Goal: Task Accomplishment & Management: Use online tool/utility

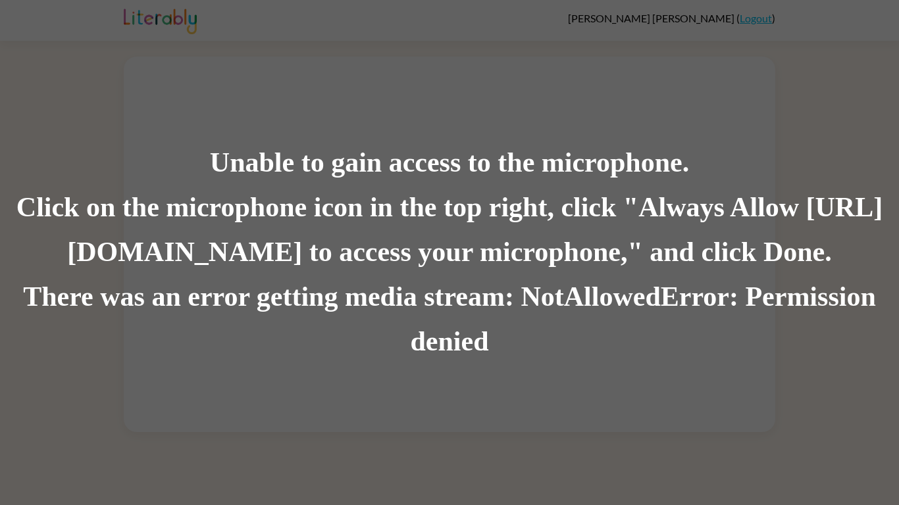
click at [588, 264] on div "Click on the microphone icon in the top right, click "Always Allow [URL][DOMAIN…" at bounding box center [449, 231] width 899 height 90
click at [687, 363] on div "There was an error getting media stream: NotAllowedError: Permission denied" at bounding box center [449, 320] width 899 height 90
click at [800, 265] on div "Click on the microphone icon in the top right, click "Always Allow [URL][DOMAIN…" at bounding box center [449, 231] width 899 height 90
click at [324, 329] on div "There was an error getting media stream: NotAllowedError: Permission denied" at bounding box center [449, 320] width 899 height 90
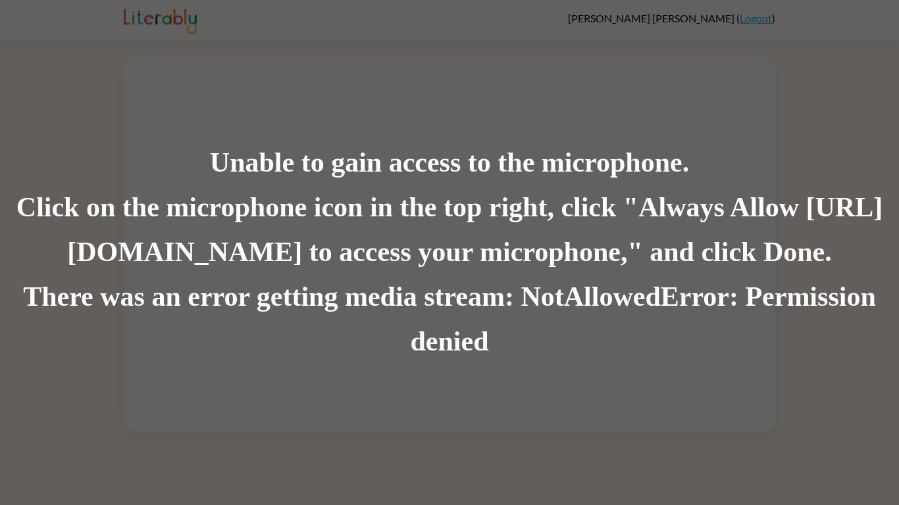
click at [324, 327] on div "There was an error getting media stream: NotAllowedError: Permission denied" at bounding box center [449, 320] width 899 height 90
click at [580, 216] on div "Click on the microphone icon in the top right, click "Always Allow [URL][DOMAIN…" at bounding box center [449, 231] width 899 height 90
click at [623, 234] on div "Click on the microphone icon in the top right, click "Always Allow [URL][DOMAIN…" at bounding box center [449, 231] width 899 height 90
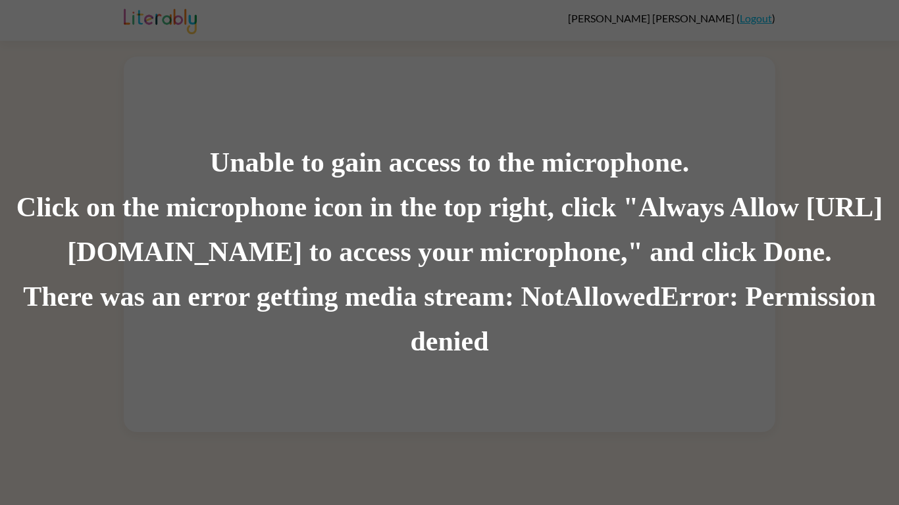
click at [500, 346] on div "There was an error getting media stream: NotAllowedError: Permission denied" at bounding box center [449, 320] width 899 height 90
click at [104, 211] on div "Click on the microphone icon in the top right, click "Always Allow [URL][DOMAIN…" at bounding box center [449, 231] width 899 height 90
click at [575, 321] on div "There was an error getting media stream: NotAllowedError: Permission denied" at bounding box center [449, 320] width 899 height 90
click at [577, 321] on div "There was an error getting media stream: NotAllowedError: Permission denied" at bounding box center [449, 320] width 899 height 90
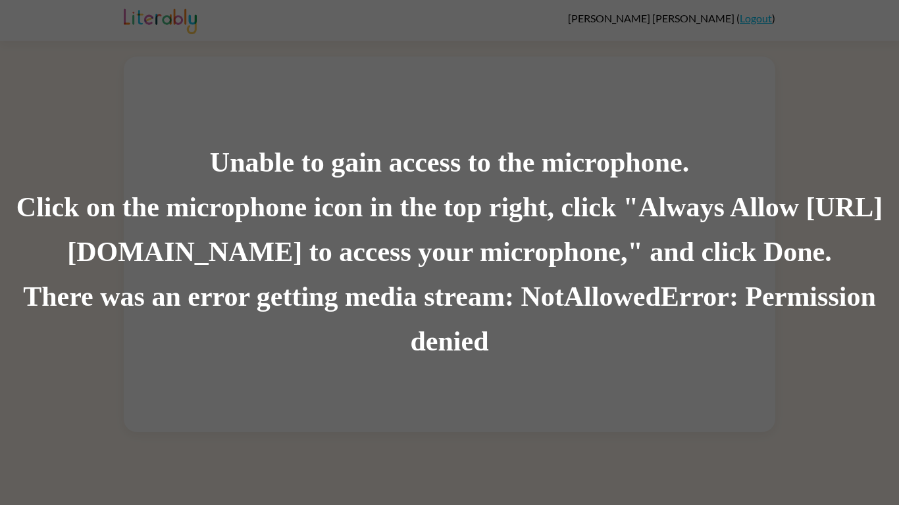
click at [836, 247] on div "Click on the microphone icon in the top right, click "Always Allow [URL][DOMAIN…" at bounding box center [449, 231] width 899 height 90
drag, startPoint x: 823, startPoint y: 234, endPoint x: 821, endPoint y: 242, distance: 8.8
click at [821, 242] on div "Click on the microphone icon in the top right, click "Always Allow [URL][DOMAIN…" at bounding box center [449, 231] width 899 height 90
click at [588, 391] on div "Unable to gain access to the microphone. Click on the microphone icon in the to…" at bounding box center [449, 252] width 899 height 505
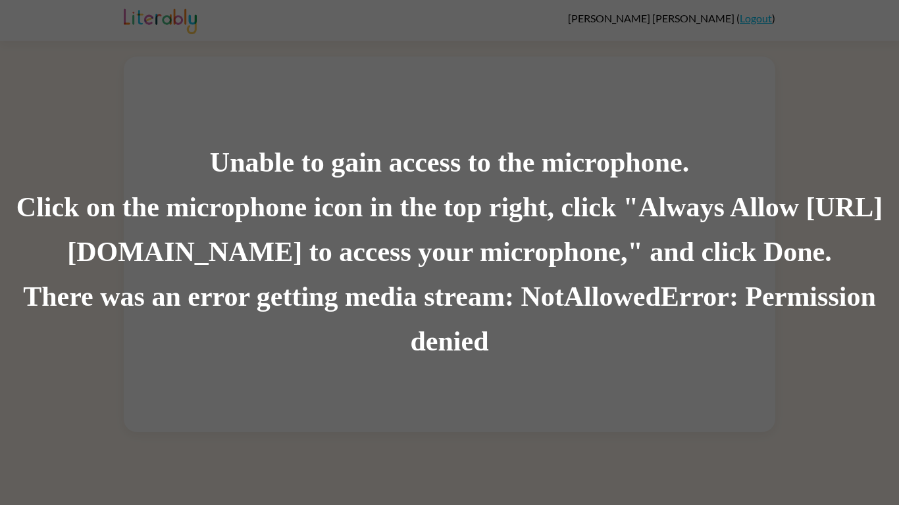
click at [588, 391] on div "Unable to gain access to the microphone. Click on the microphone icon in the to…" at bounding box center [449, 252] width 899 height 505
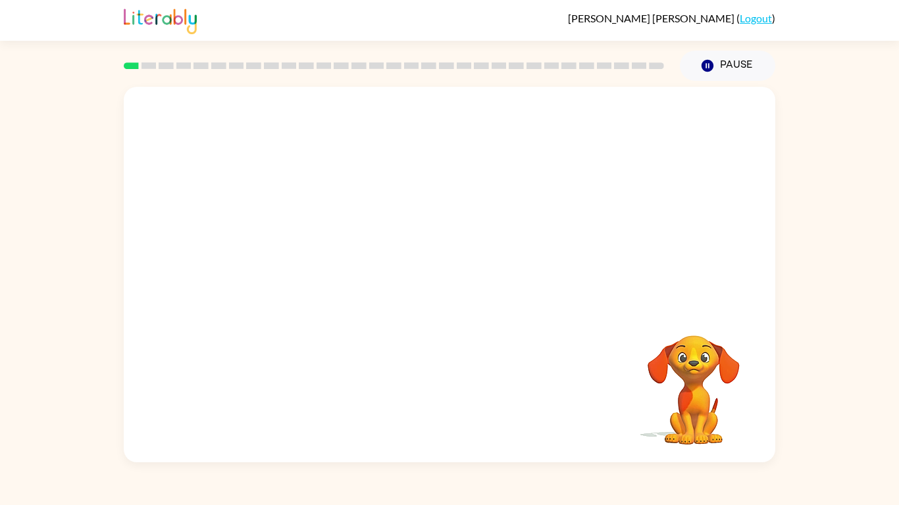
click at [723, 208] on div at bounding box center [450, 197] width 652 height 221
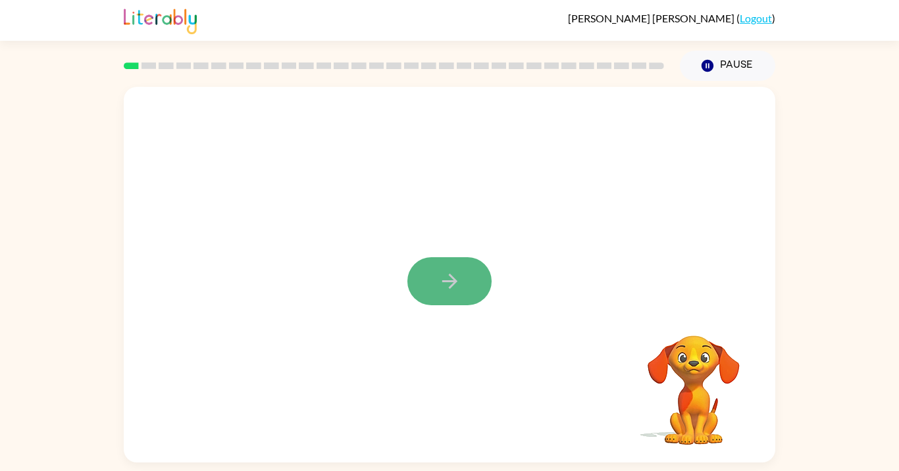
click at [442, 268] on button "button" at bounding box center [449, 281] width 84 height 48
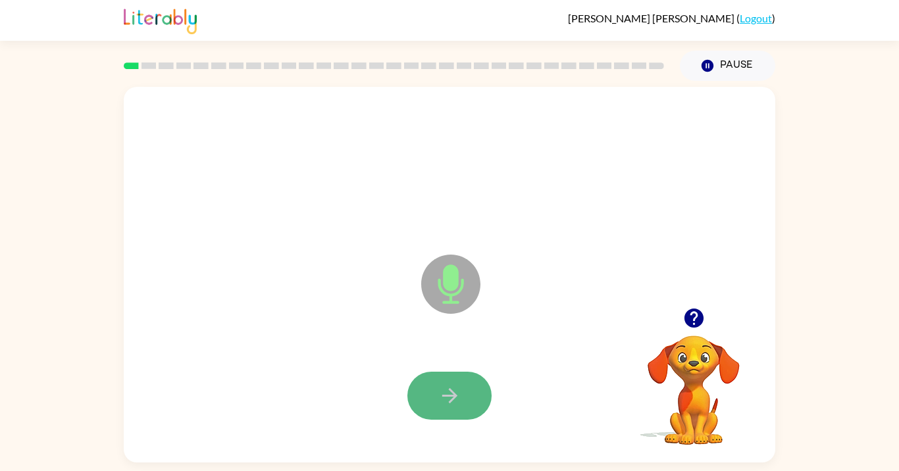
click at [447, 380] on button "button" at bounding box center [449, 396] width 84 height 48
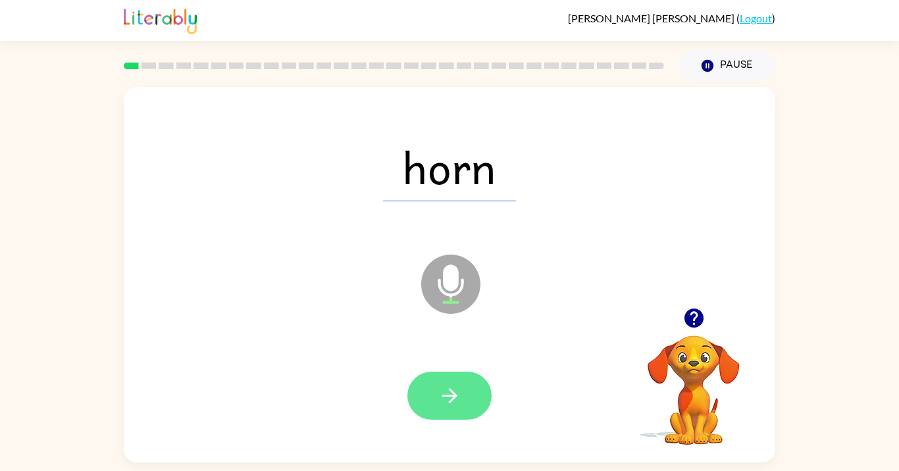
click at [451, 390] on icon "button" at bounding box center [449, 395] width 15 height 15
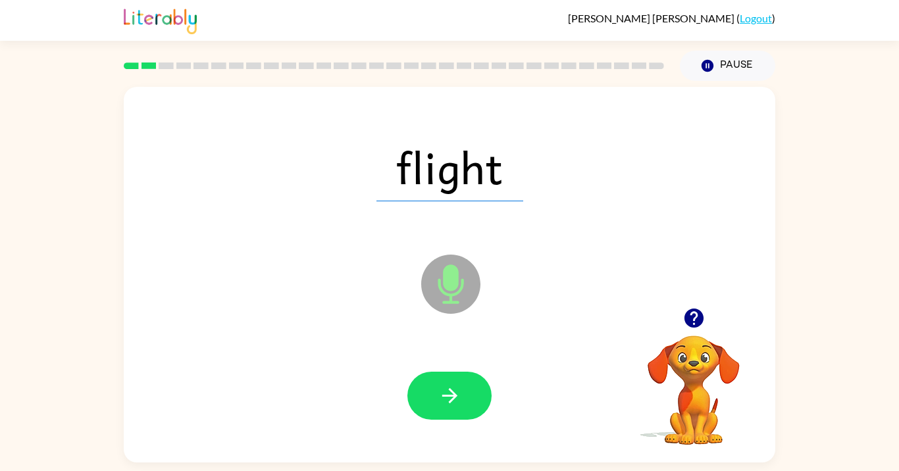
click at [451, 390] on icon "button" at bounding box center [449, 395] width 15 height 15
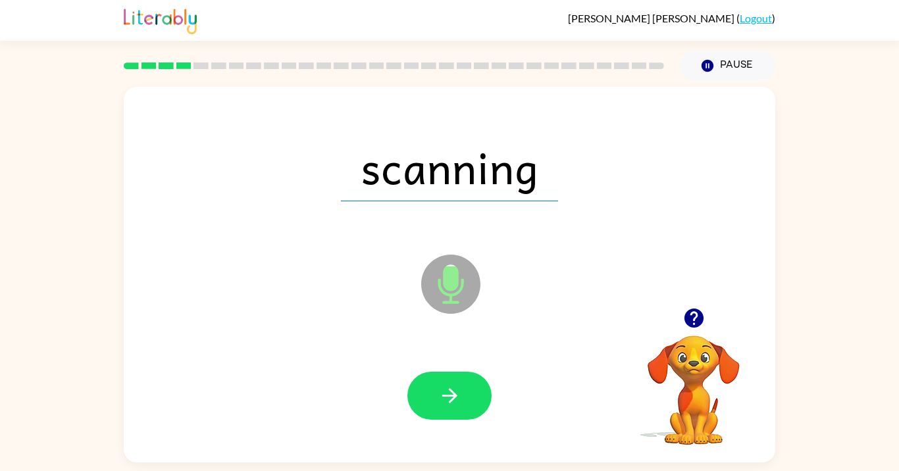
click at [451, 390] on icon "button" at bounding box center [449, 395] width 15 height 15
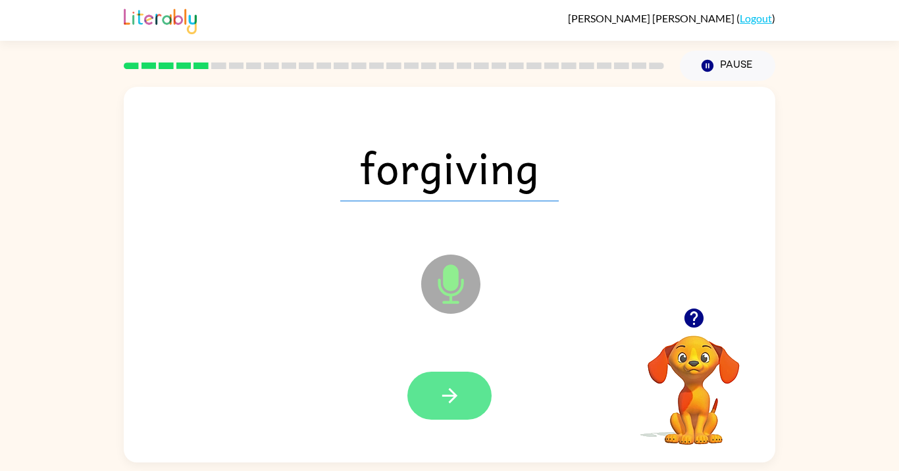
click at [450, 387] on icon "button" at bounding box center [449, 395] width 23 height 23
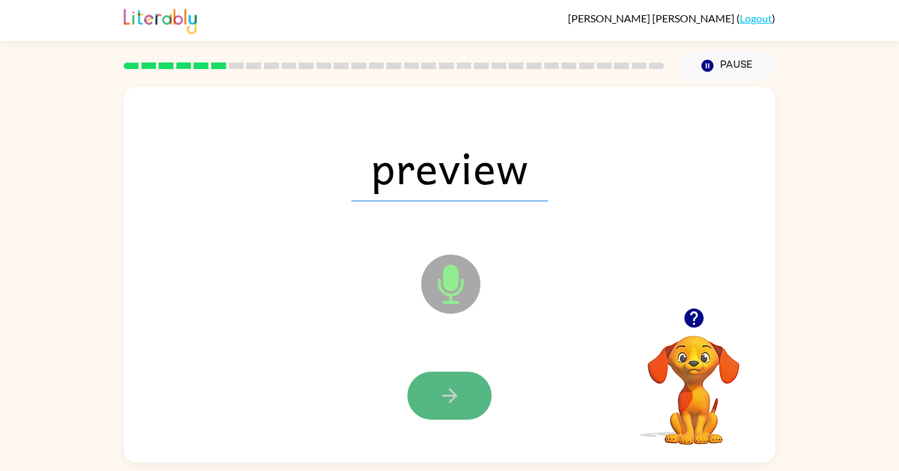
click at [458, 392] on icon "button" at bounding box center [449, 395] width 23 height 23
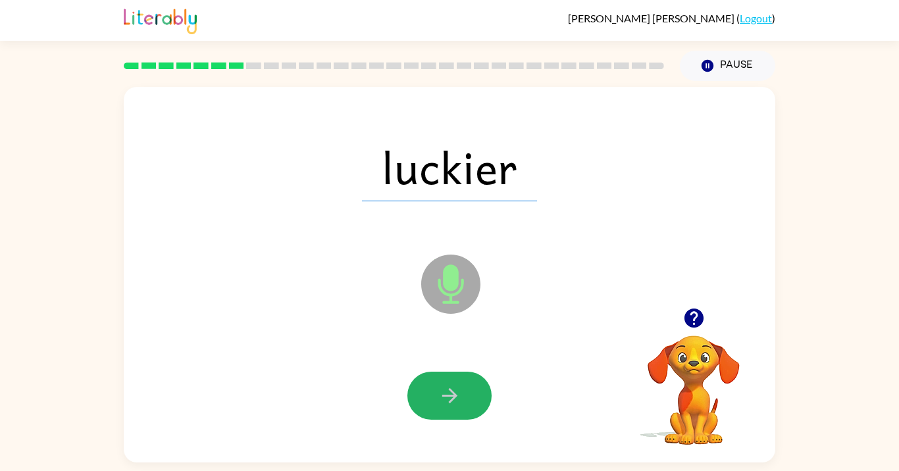
click at [458, 392] on icon "button" at bounding box center [449, 395] width 23 height 23
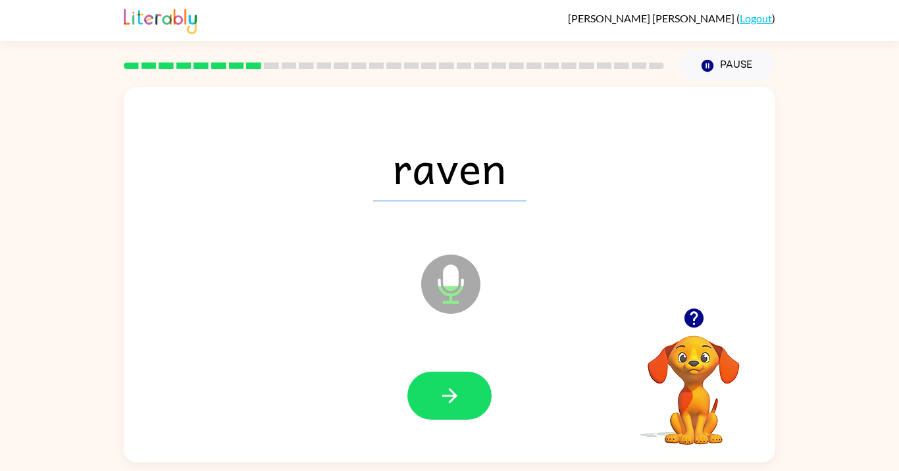
click at [458, 392] on icon "button" at bounding box center [449, 395] width 23 height 23
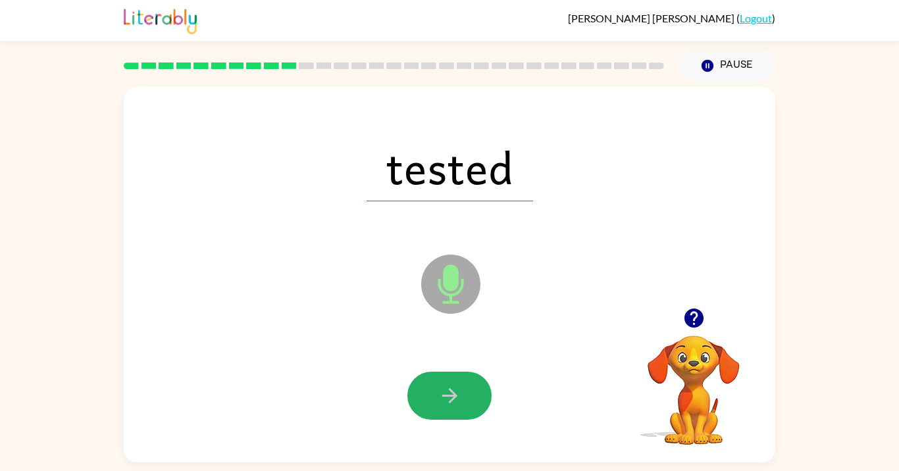
click at [458, 392] on icon "button" at bounding box center [449, 395] width 23 height 23
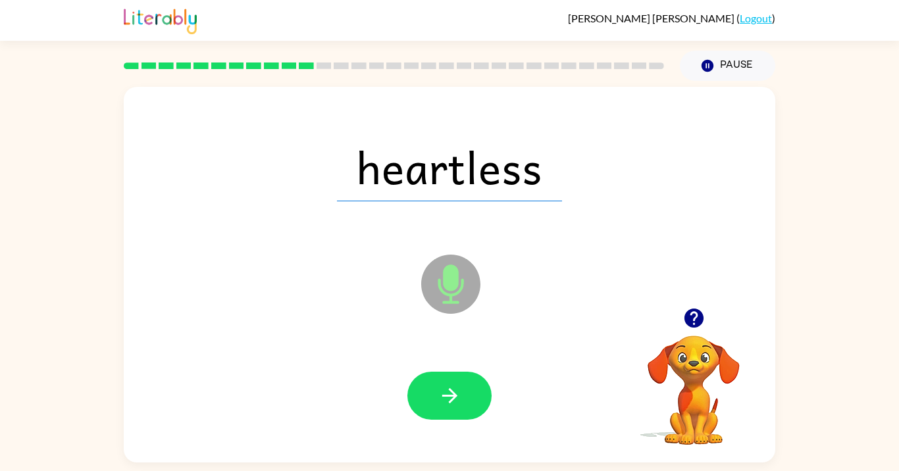
click at [458, 392] on icon "button" at bounding box center [449, 395] width 23 height 23
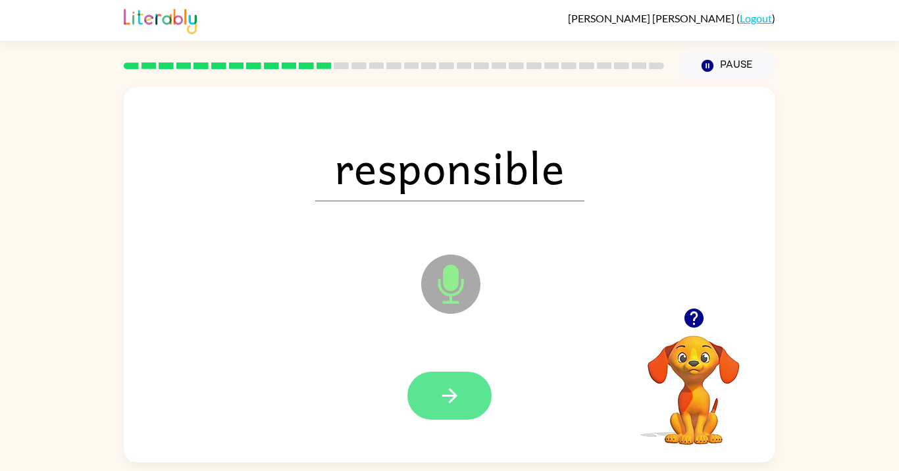
click at [458, 394] on icon "button" at bounding box center [449, 395] width 23 height 23
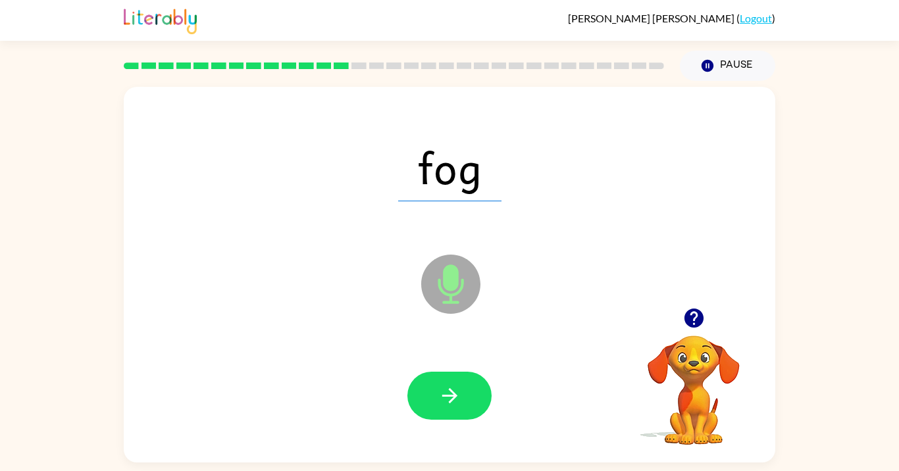
click at [458, 394] on icon "button" at bounding box center [449, 395] width 23 height 23
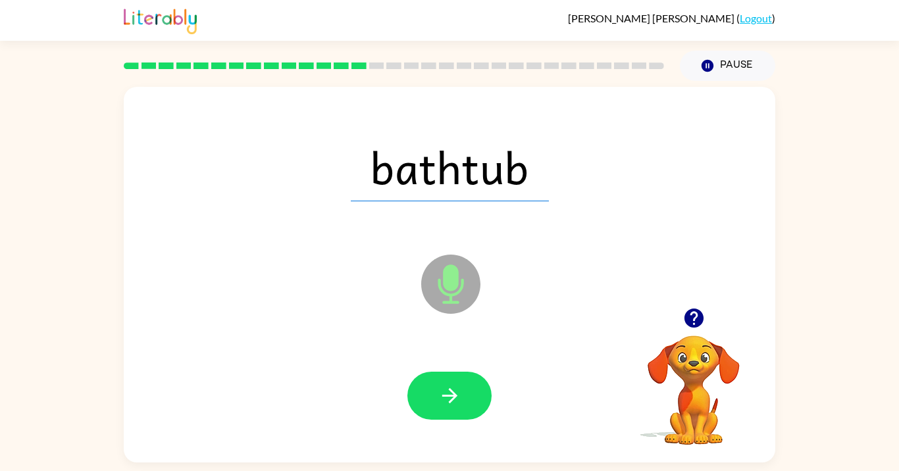
click at [458, 394] on icon "button" at bounding box center [449, 395] width 23 height 23
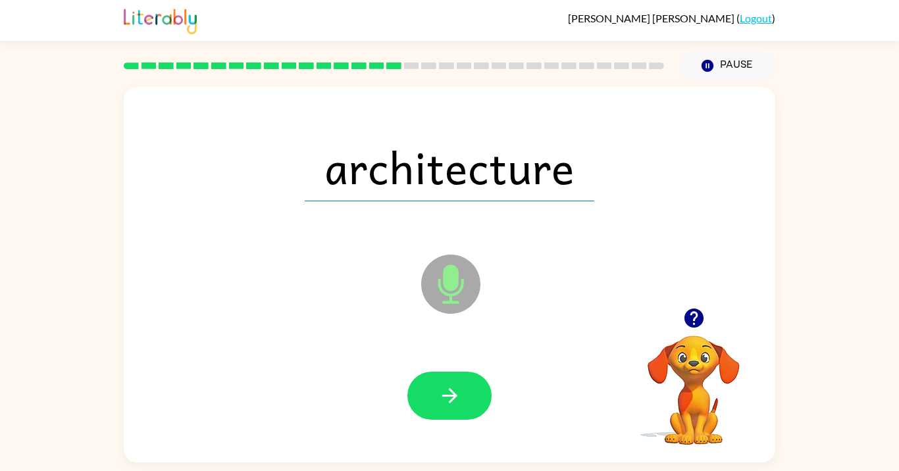
click at [458, 394] on icon "button" at bounding box center [449, 395] width 23 height 23
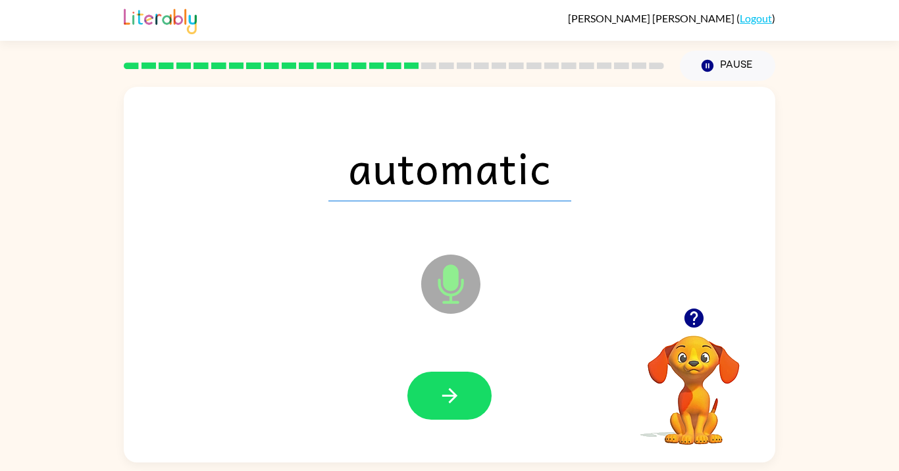
click at [458, 394] on icon "button" at bounding box center [449, 395] width 23 height 23
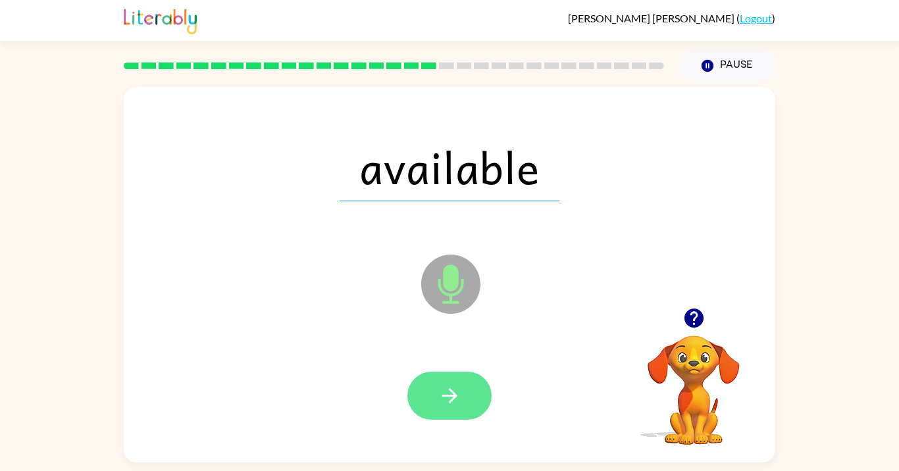
click at [461, 396] on icon "button" at bounding box center [449, 395] width 23 height 23
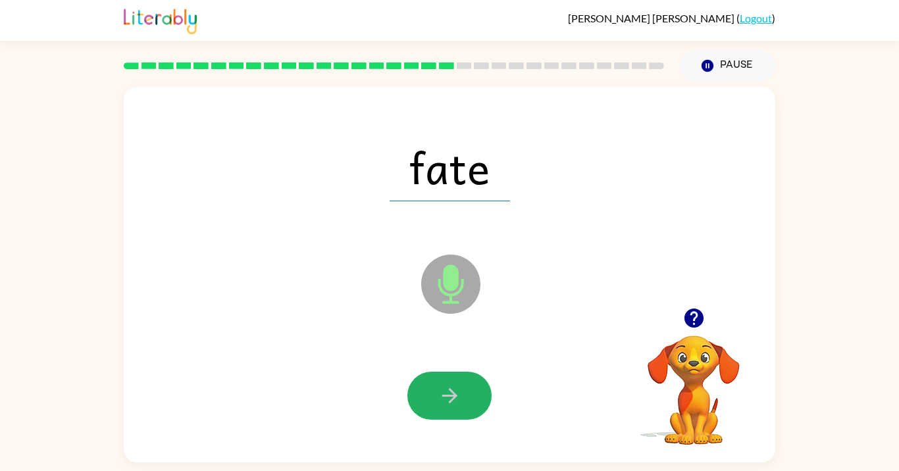
click at [461, 396] on icon "button" at bounding box center [449, 395] width 23 height 23
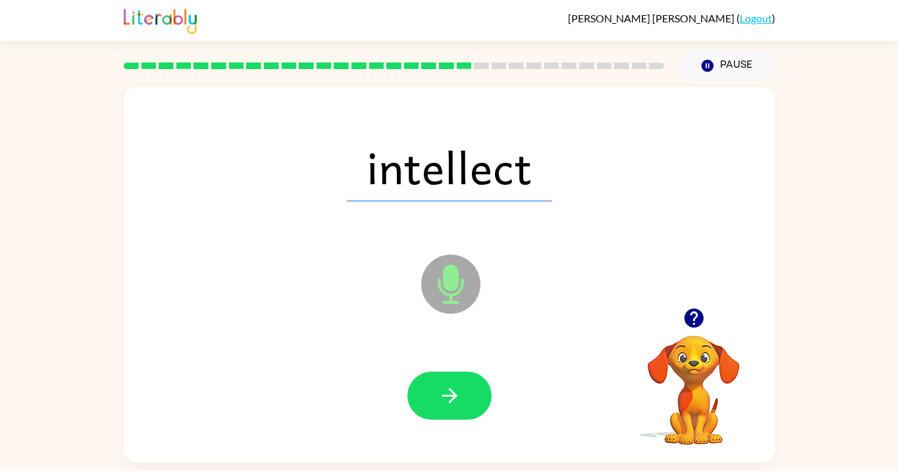
click at [461, 396] on icon "button" at bounding box center [449, 395] width 23 height 23
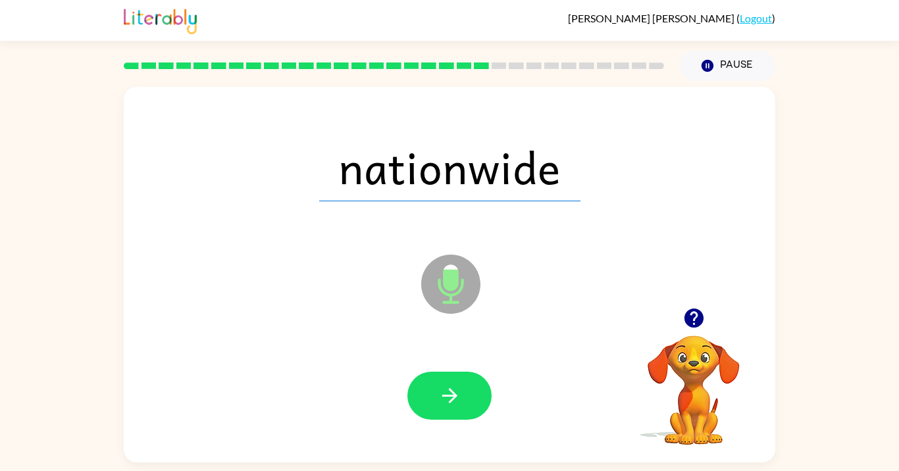
click at [461, 396] on icon "button" at bounding box center [449, 395] width 23 height 23
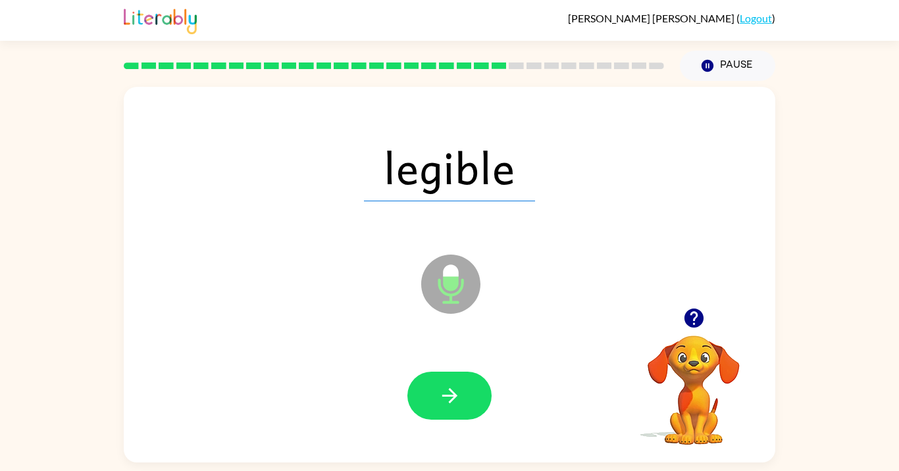
click at [461, 396] on icon "button" at bounding box center [449, 395] width 23 height 23
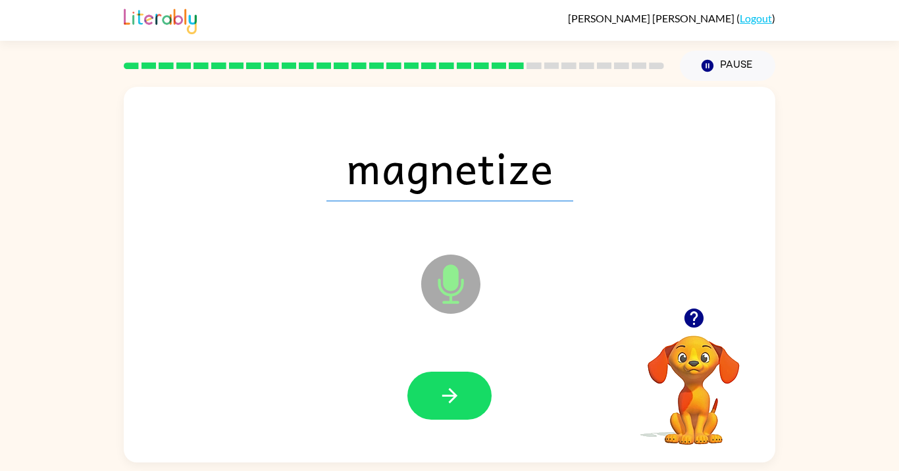
click at [461, 396] on icon "button" at bounding box center [449, 395] width 23 height 23
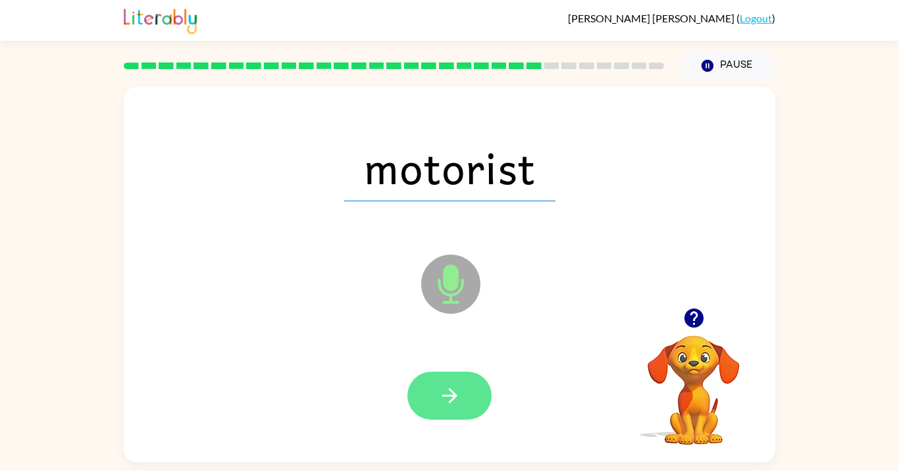
click at [461, 399] on icon "button" at bounding box center [449, 395] width 23 height 23
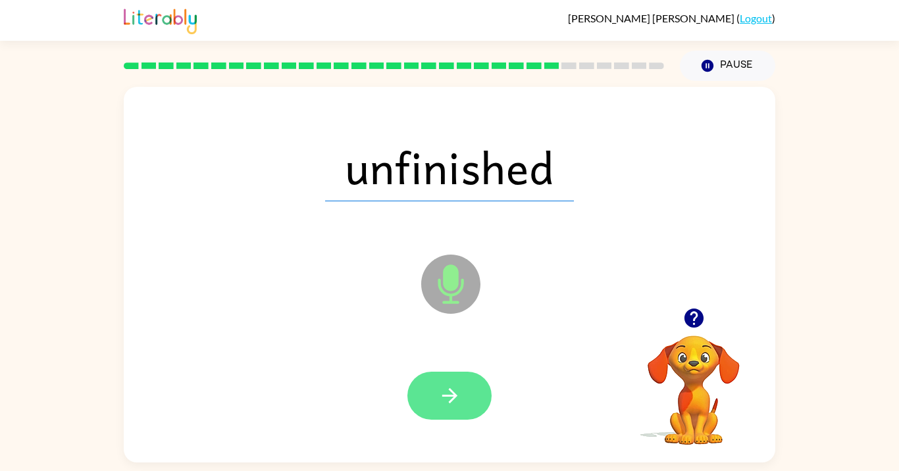
click at [461, 397] on button "button" at bounding box center [449, 396] width 84 height 48
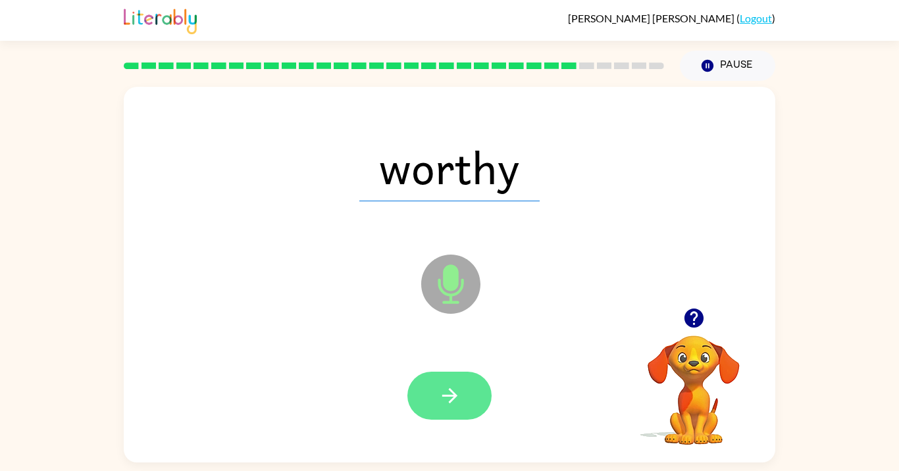
click at [459, 392] on icon "button" at bounding box center [449, 395] width 23 height 23
click at [460, 392] on icon "button" at bounding box center [449, 395] width 23 height 23
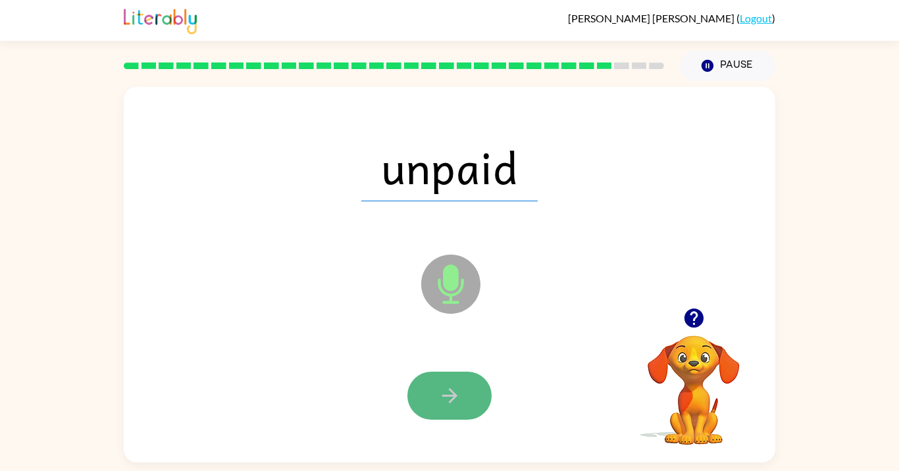
click at [461, 392] on icon "button" at bounding box center [449, 395] width 23 height 23
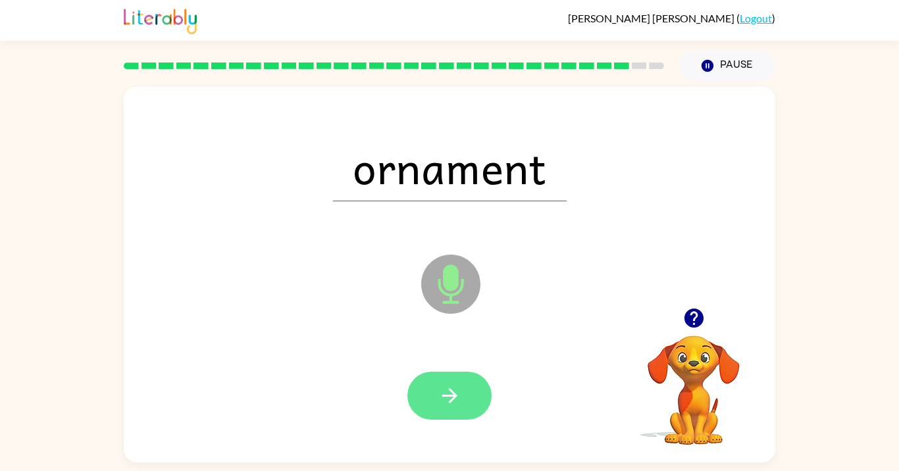
click at [466, 395] on button "button" at bounding box center [449, 396] width 84 height 48
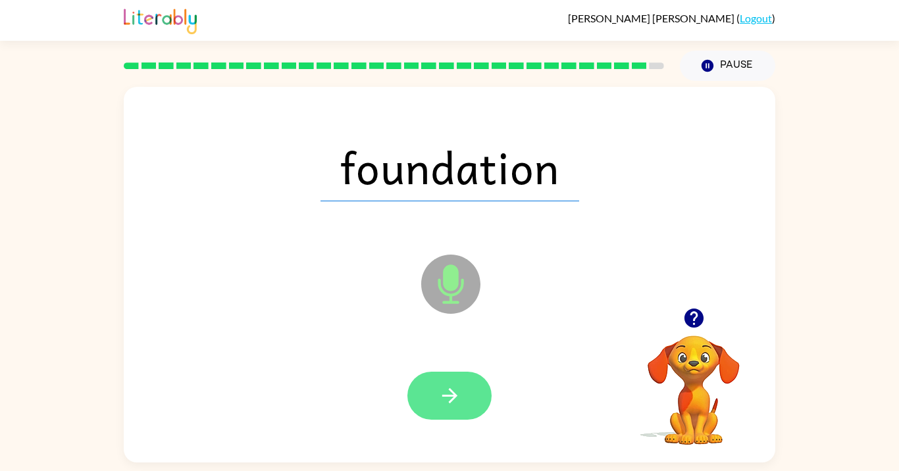
click at [468, 396] on button "button" at bounding box center [449, 396] width 84 height 48
